Goal: Task Accomplishment & Management: Complete application form

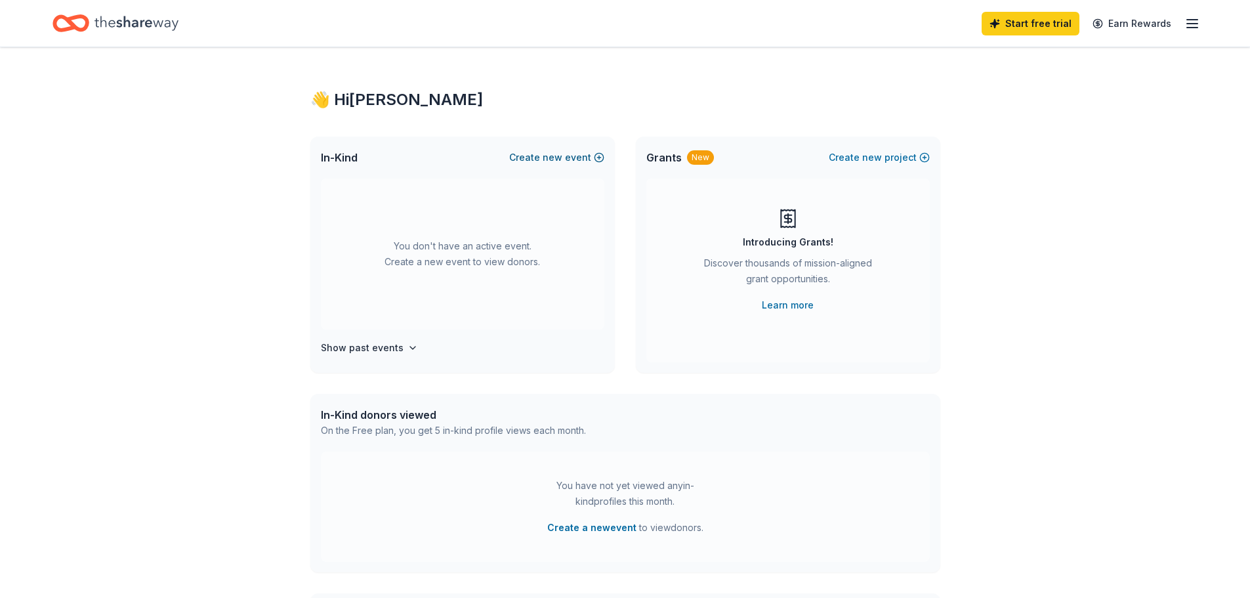
click at [561, 160] on span "new" at bounding box center [553, 158] width 20 height 16
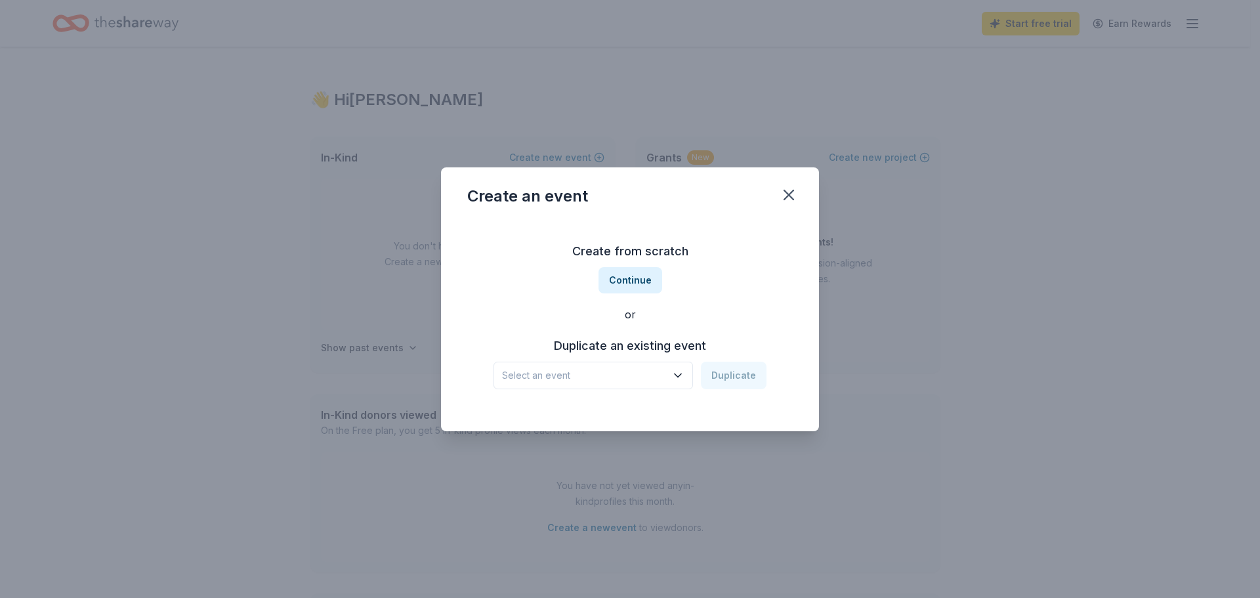
click at [676, 372] on icon "button" at bounding box center [677, 375] width 13 height 13
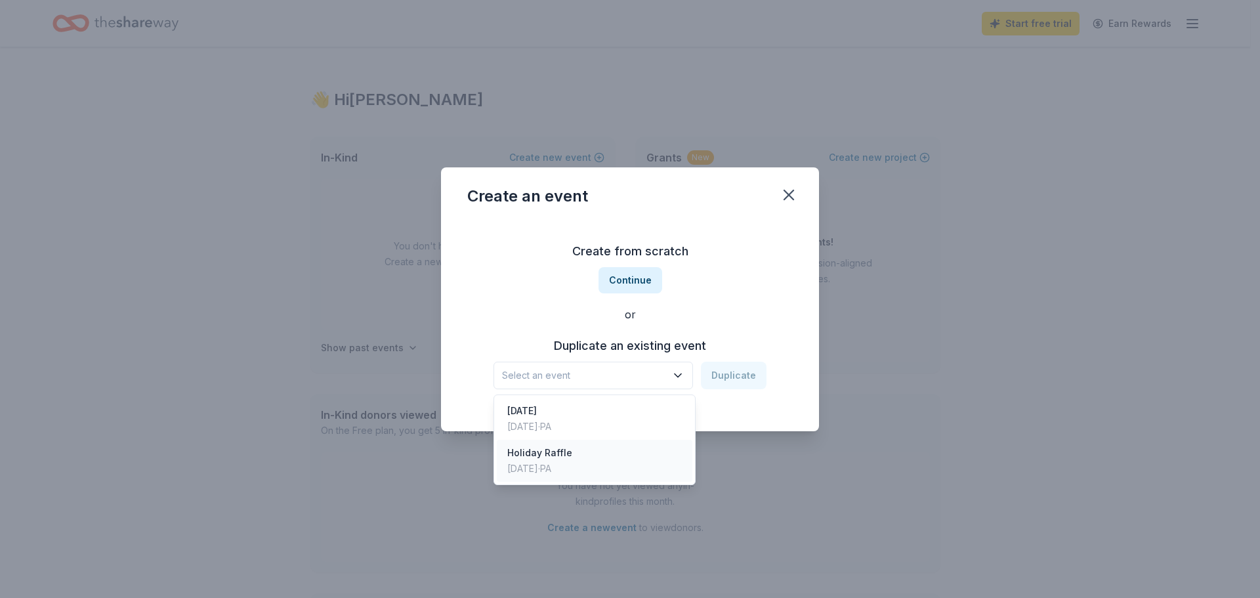
click at [551, 457] on div "Holiday Raffle" at bounding box center [539, 453] width 65 height 16
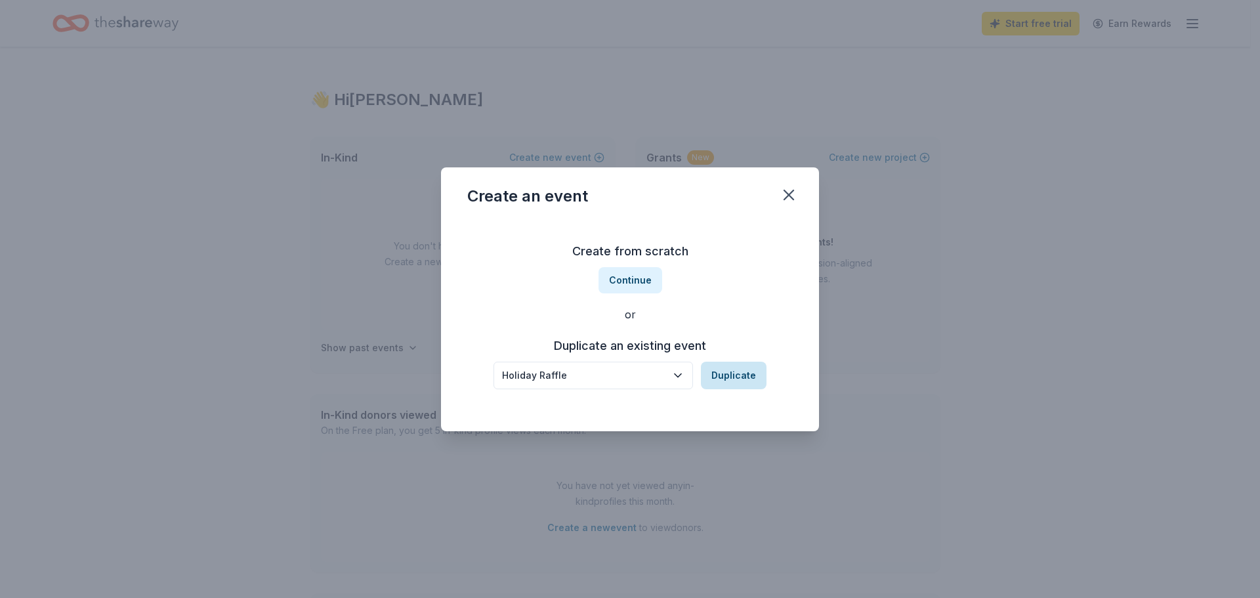
click at [724, 372] on button "Duplicate" at bounding box center [734, 376] width 66 height 28
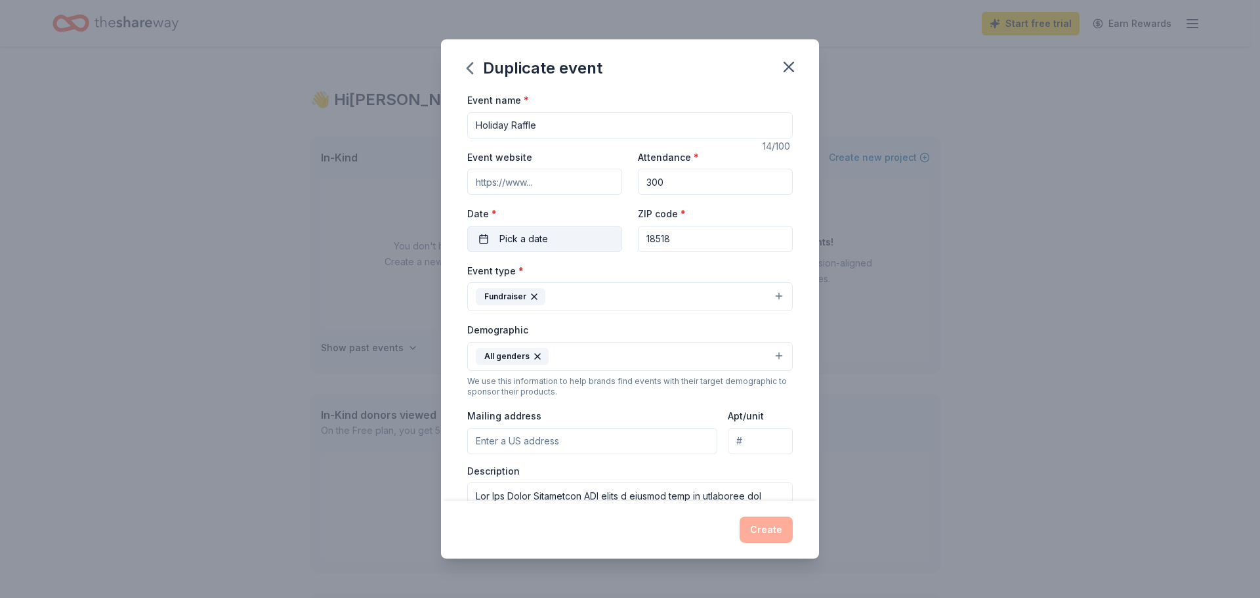
click at [537, 239] on span "Pick a date" at bounding box center [523, 239] width 49 height 16
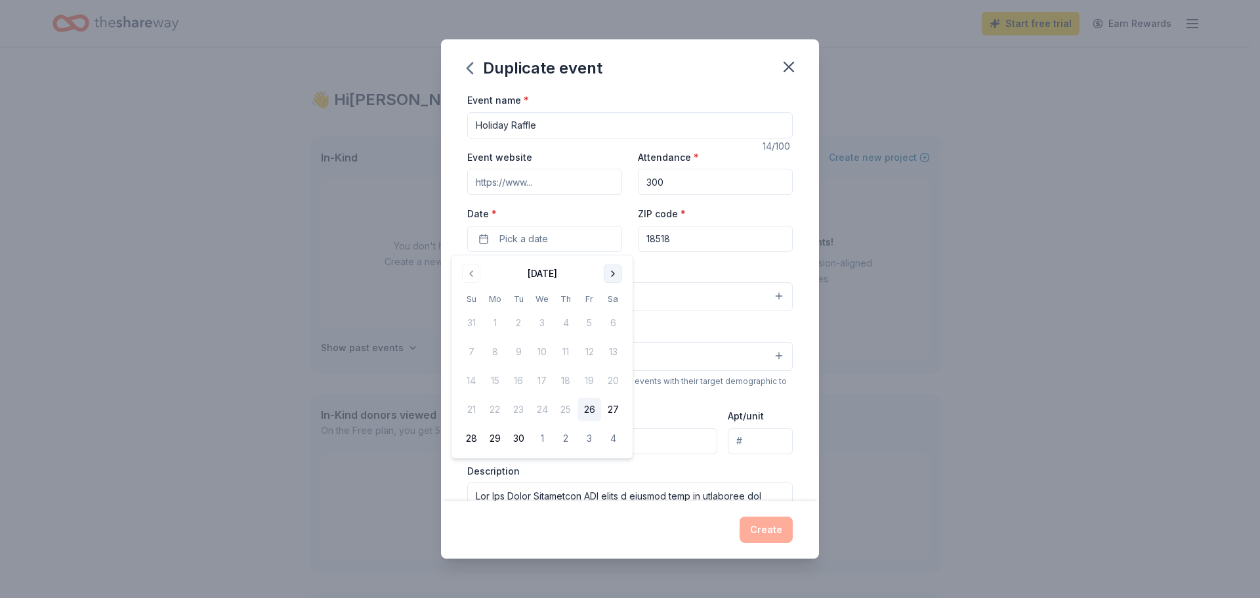
click at [610, 276] on button "Go to next month" at bounding box center [613, 273] width 18 height 18
click at [491, 344] on button "8" at bounding box center [495, 352] width 24 height 24
click at [789, 264] on div "Event name * Holiday Raffle 14 /100 Event website Attendance * 300 Date * [DATE…" at bounding box center [630, 296] width 378 height 409
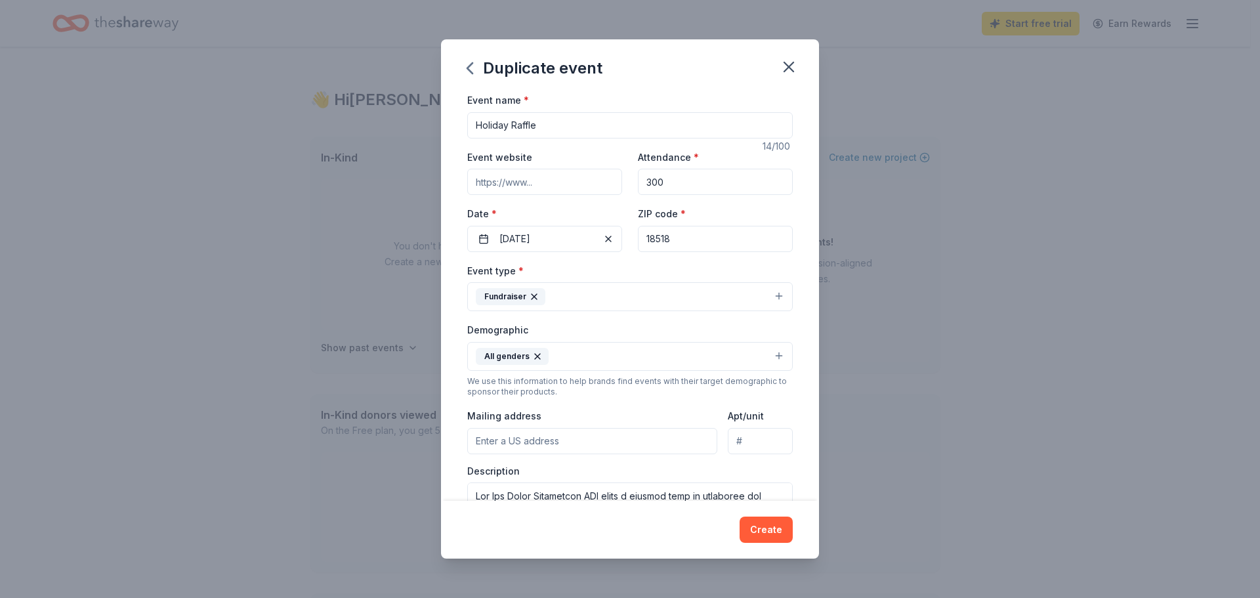
drag, startPoint x: 619, startPoint y: 178, endPoint x: 587, endPoint y: 177, distance: 32.2
click at [587, 177] on div "Event website Attendance * 300 Date * [DATE] ZIP code * 18518" at bounding box center [629, 200] width 325 height 103
type input "500"
click at [776, 217] on div "ZIP code * 18518" at bounding box center [715, 228] width 155 height 47
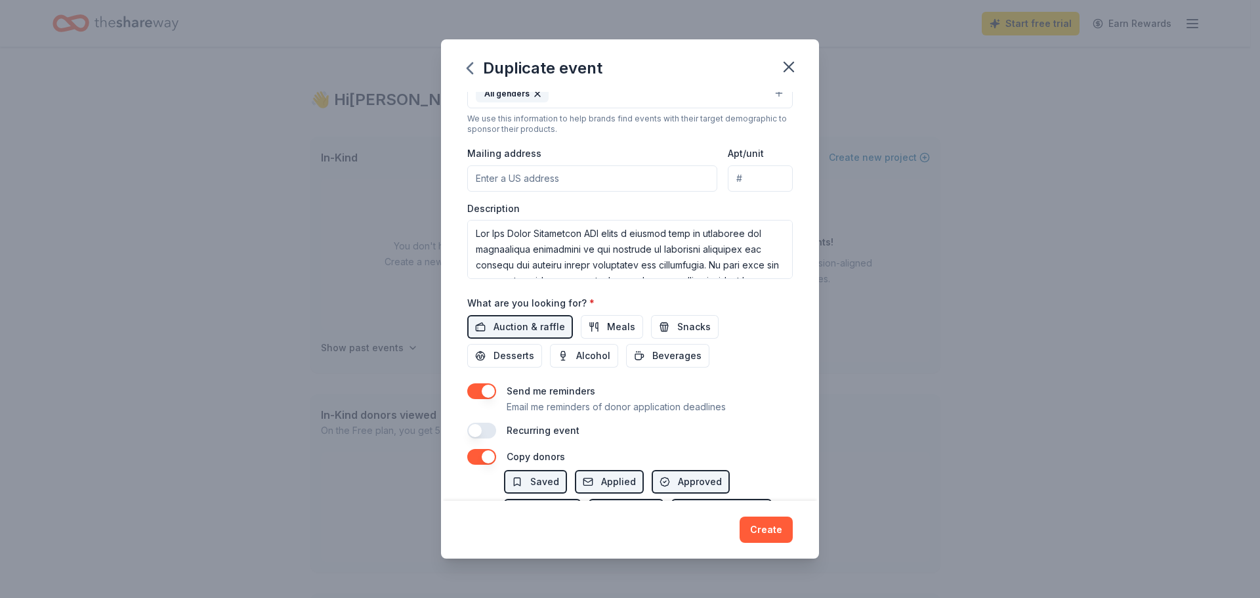
scroll to position [197, 0]
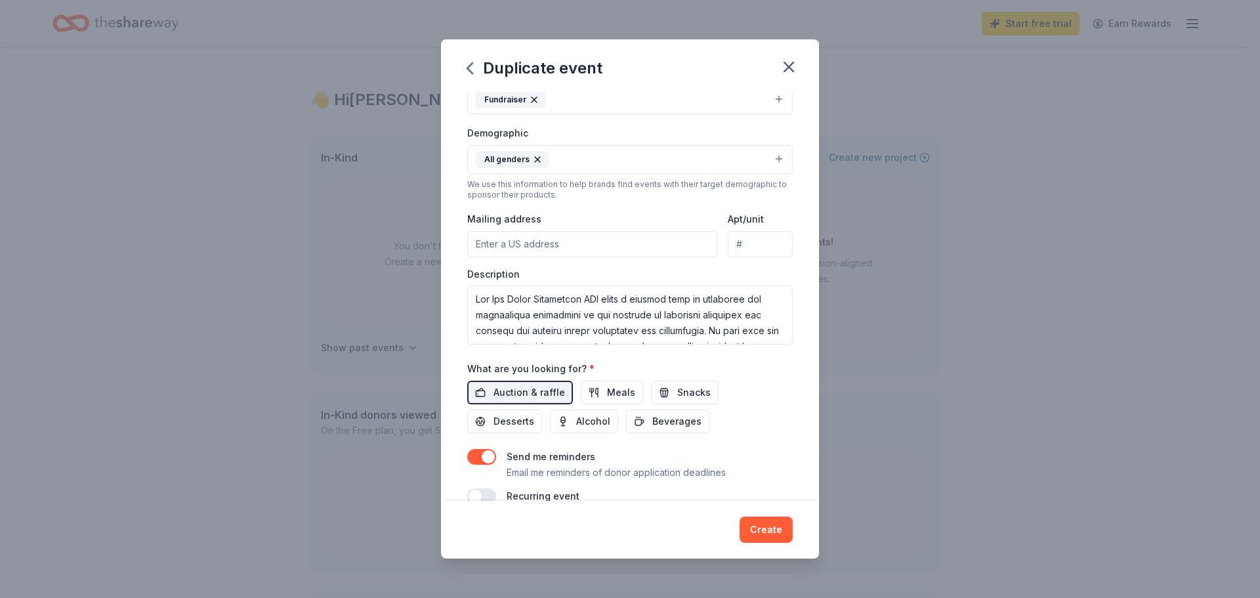
click at [576, 244] on input "Mailing address" at bounding box center [592, 244] width 250 height 26
type input "[STREET_ADDRESS]"
click at [617, 270] on div "Description" at bounding box center [629, 306] width 325 height 77
click at [745, 365] on div "What are you looking for? * Auction & raffle Meals Snacks Desserts Alcohol Beve…" at bounding box center [629, 396] width 325 height 73
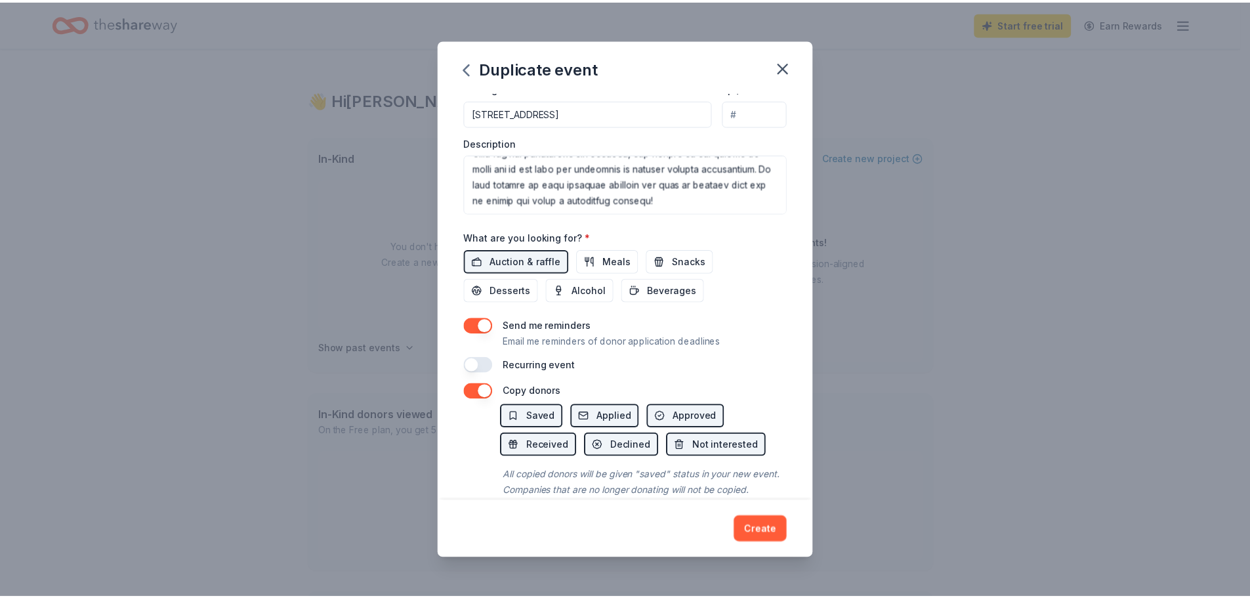
scroll to position [365, 0]
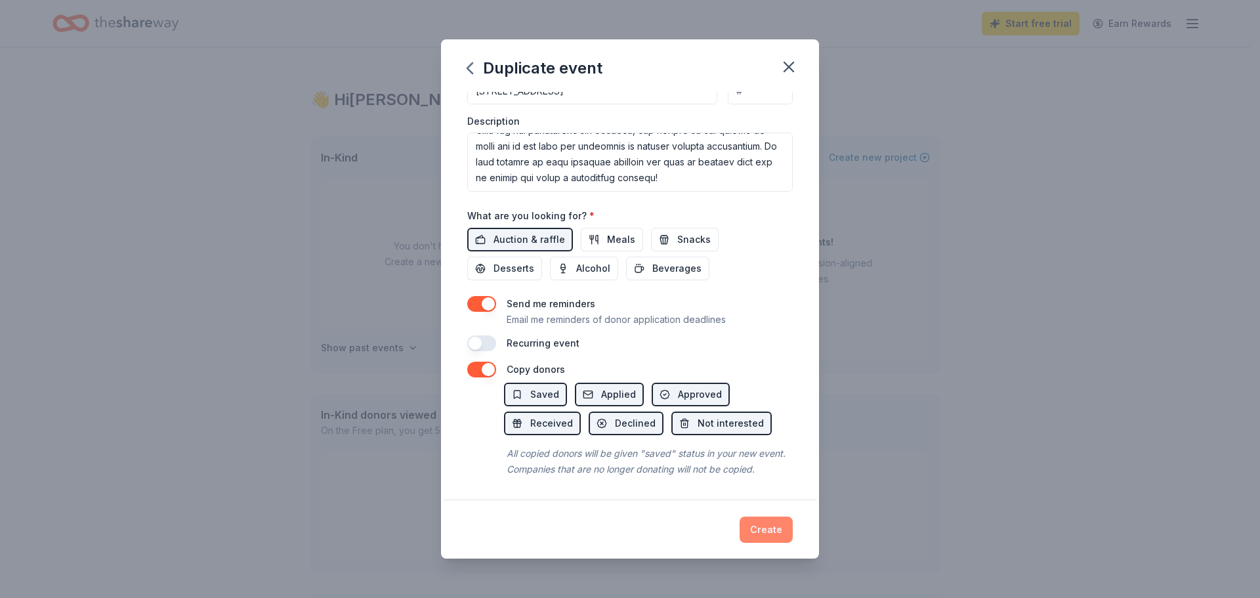
click at [760, 527] on button "Create" at bounding box center [765, 529] width 53 height 26
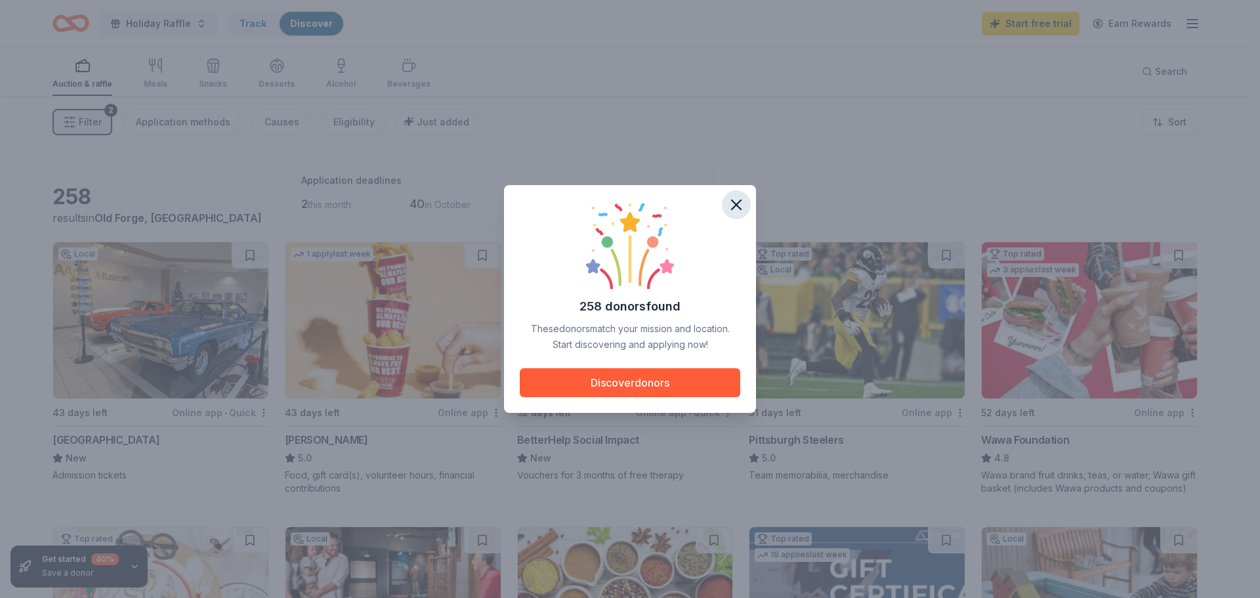
click at [730, 207] on icon "button" at bounding box center [736, 205] width 18 height 18
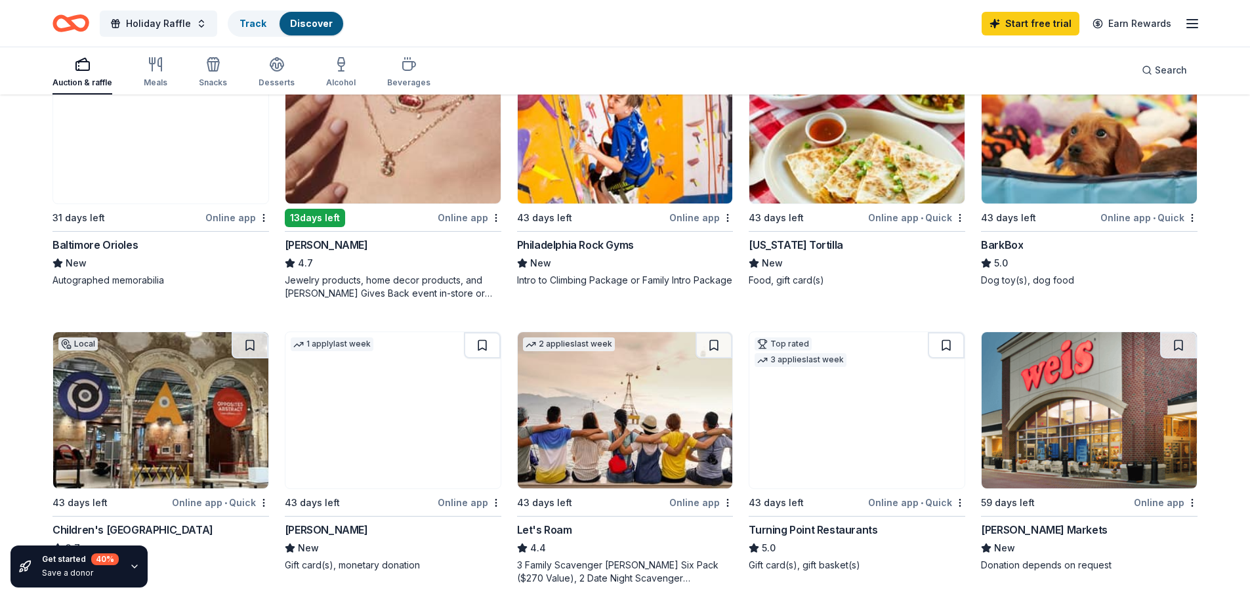
scroll to position [787, 0]
